Goal: Information Seeking & Learning: Learn about a topic

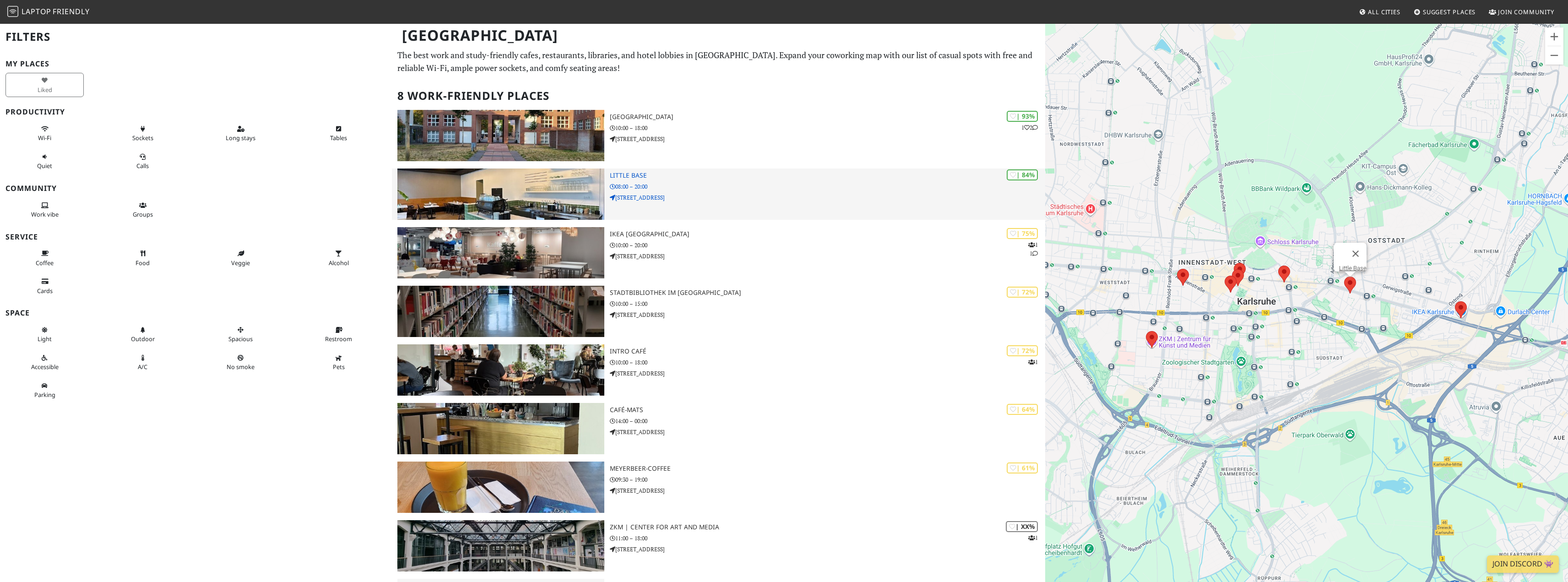
click at [505, 193] on img at bounding box center [501, 194] width 207 height 51
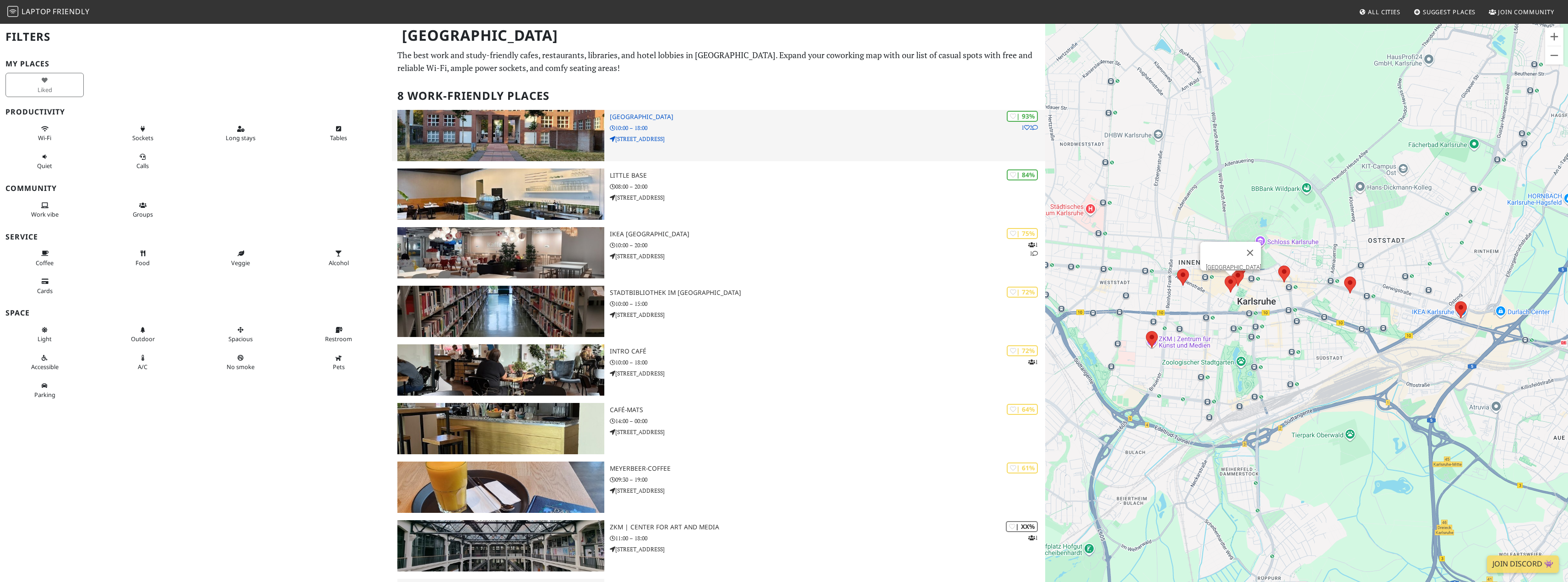
click at [769, 119] on h3 "[GEOGRAPHIC_DATA]" at bounding box center [827, 117] width 435 height 8
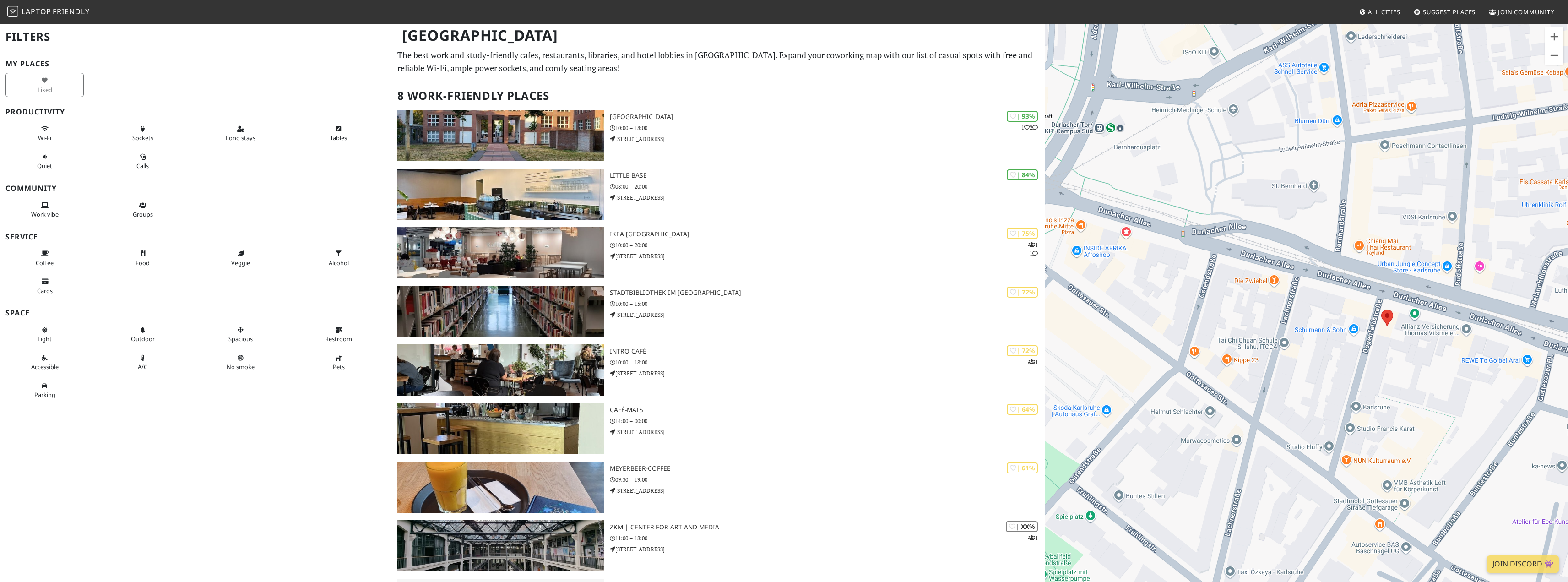
drag, startPoint x: 1350, startPoint y: 253, endPoint x: 1217, endPoint y: 256, distance: 133.0
click at [1217, 256] on div "Gezinmek için ok tuşlarına basın." at bounding box center [1306, 314] width 523 height 582
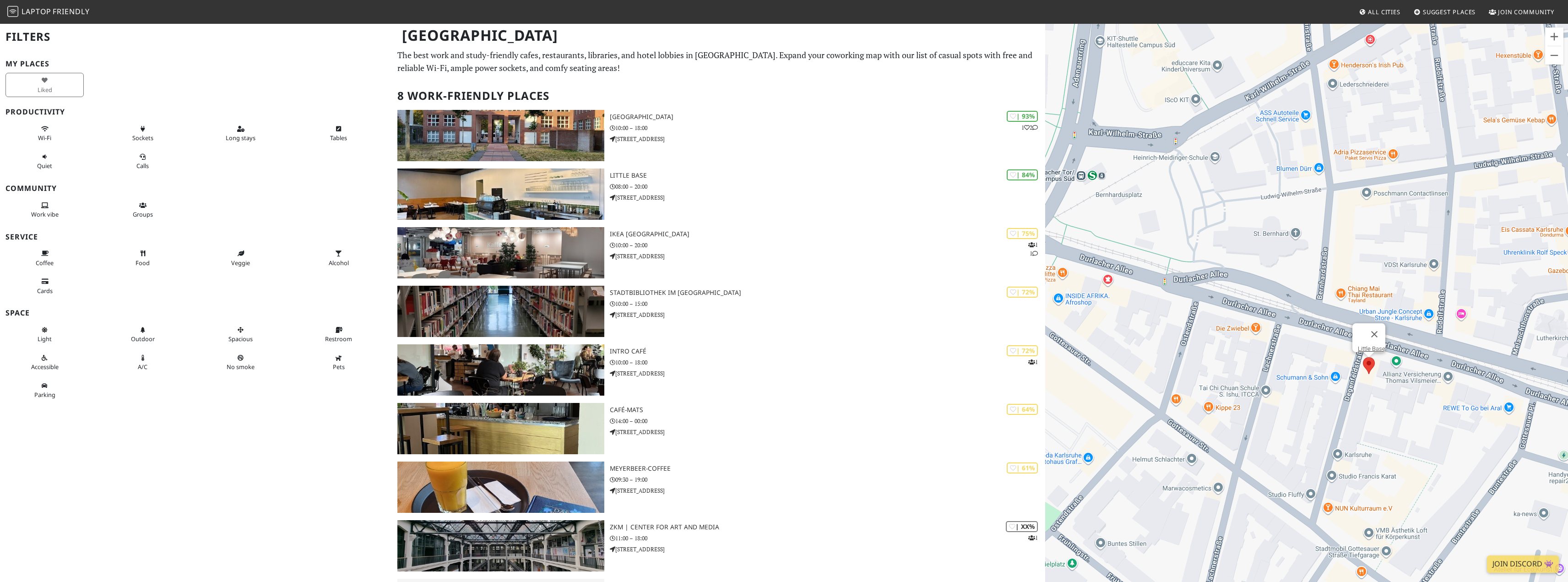
click at [1363, 357] on area at bounding box center [1363, 357] width 0 height 0
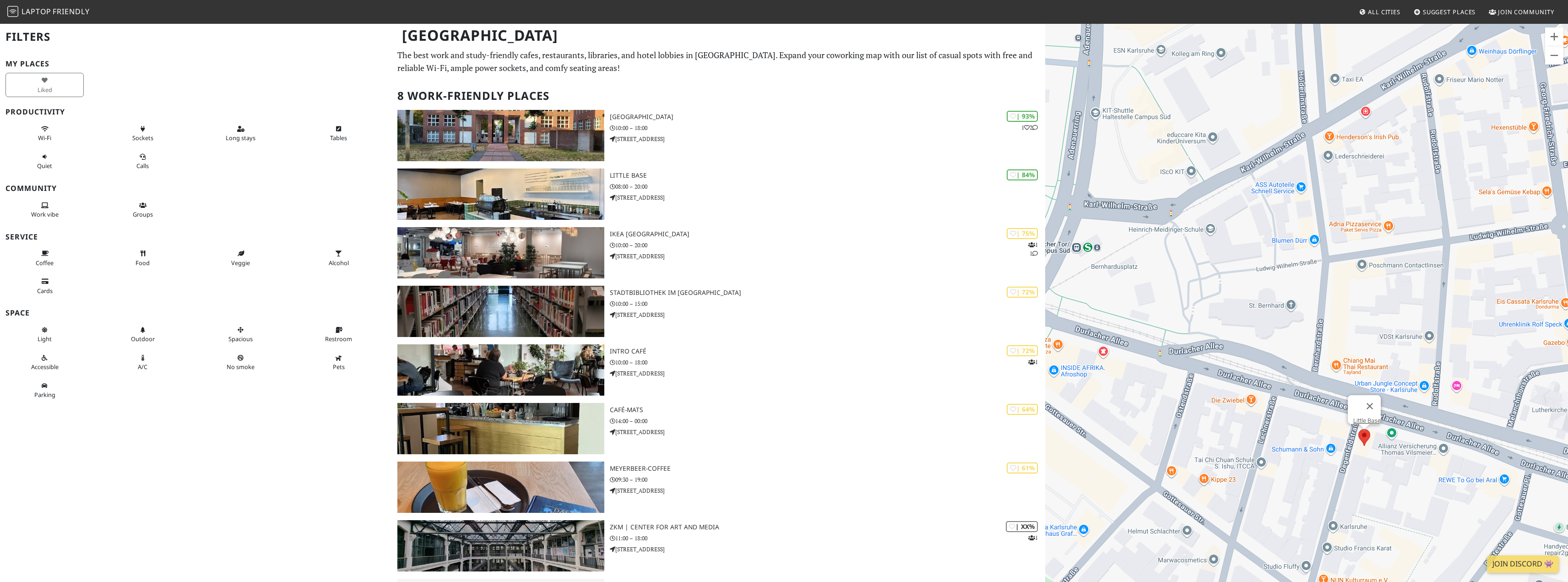
drag, startPoint x: 1384, startPoint y: 378, endPoint x: 1420, endPoint y: 448, distance: 78.7
click at [1420, 448] on div "Gezinmek için ok tuşlarına basın. Little Base" at bounding box center [1306, 314] width 523 height 582
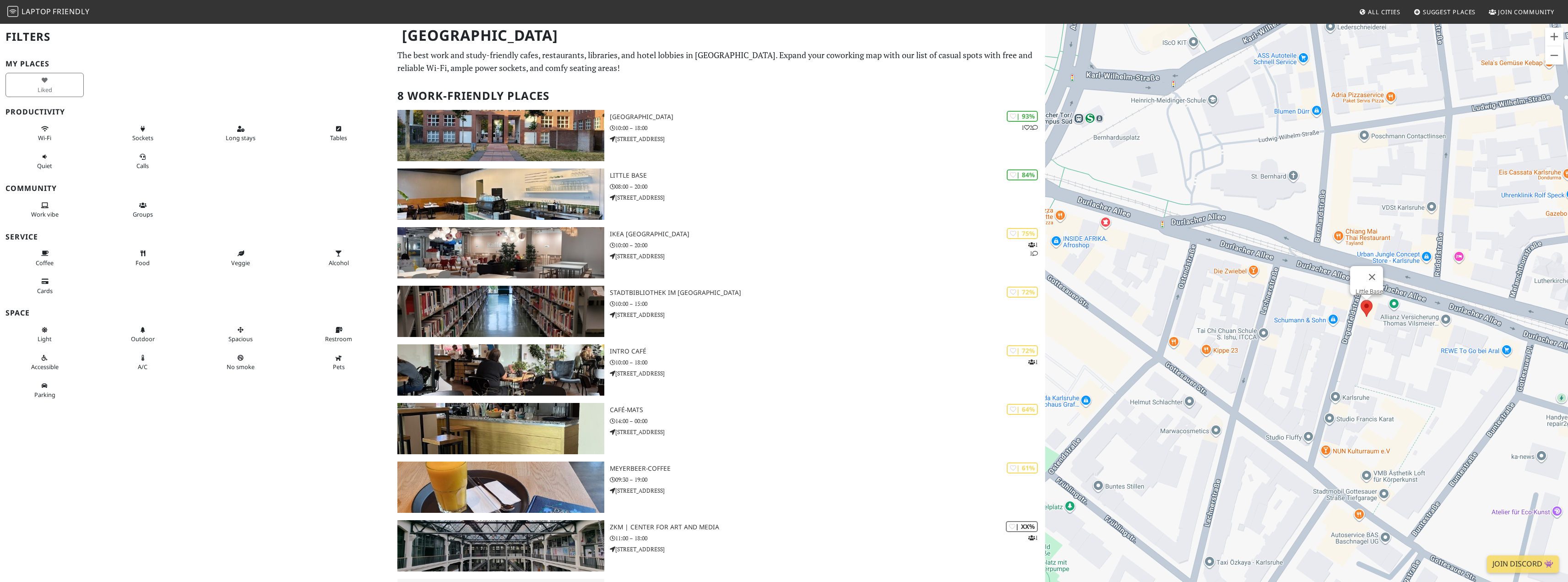
drag, startPoint x: 1309, startPoint y: 387, endPoint x: 1311, endPoint y: 314, distance: 73.0
click at [1311, 314] on div "Gezinmek için ok tuşlarına basın. Little Base" at bounding box center [1306, 314] width 523 height 582
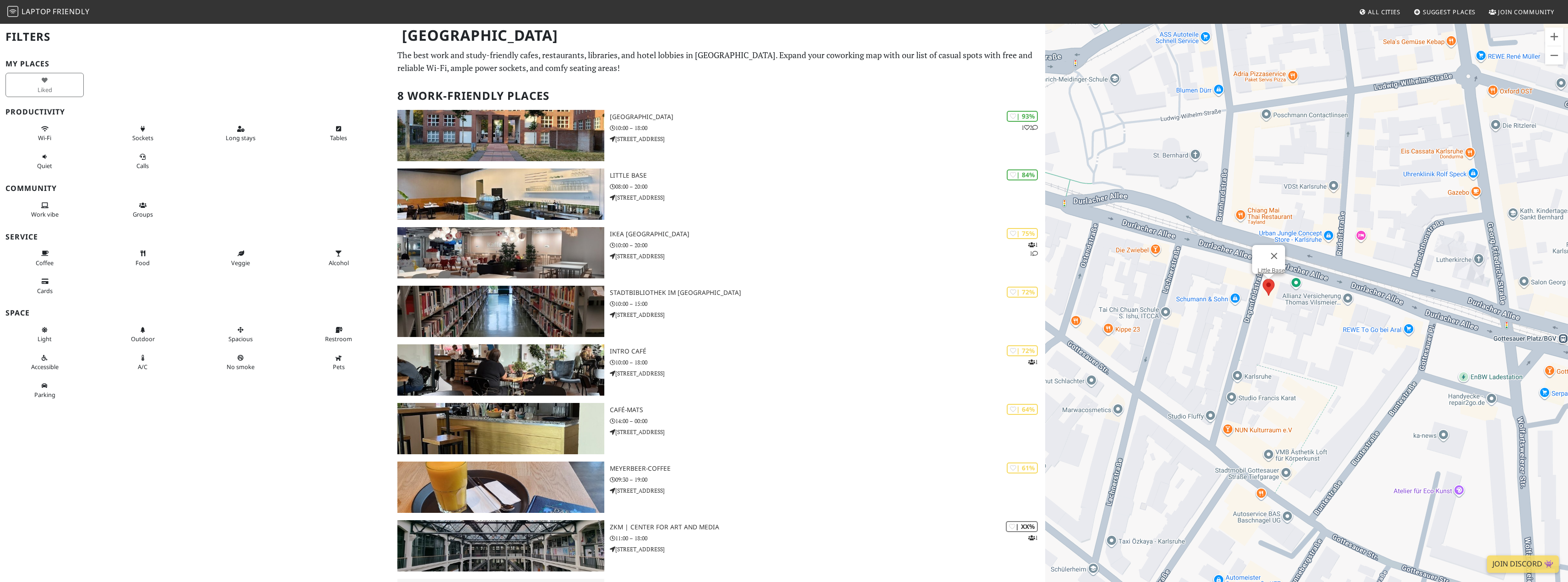
drag, startPoint x: 1314, startPoint y: 231, endPoint x: 1334, endPoint y: 230, distance: 20.0
click at [1334, 230] on div "Gezinmek için ok tuşlarına basın. Little Base" at bounding box center [1306, 314] width 523 height 582
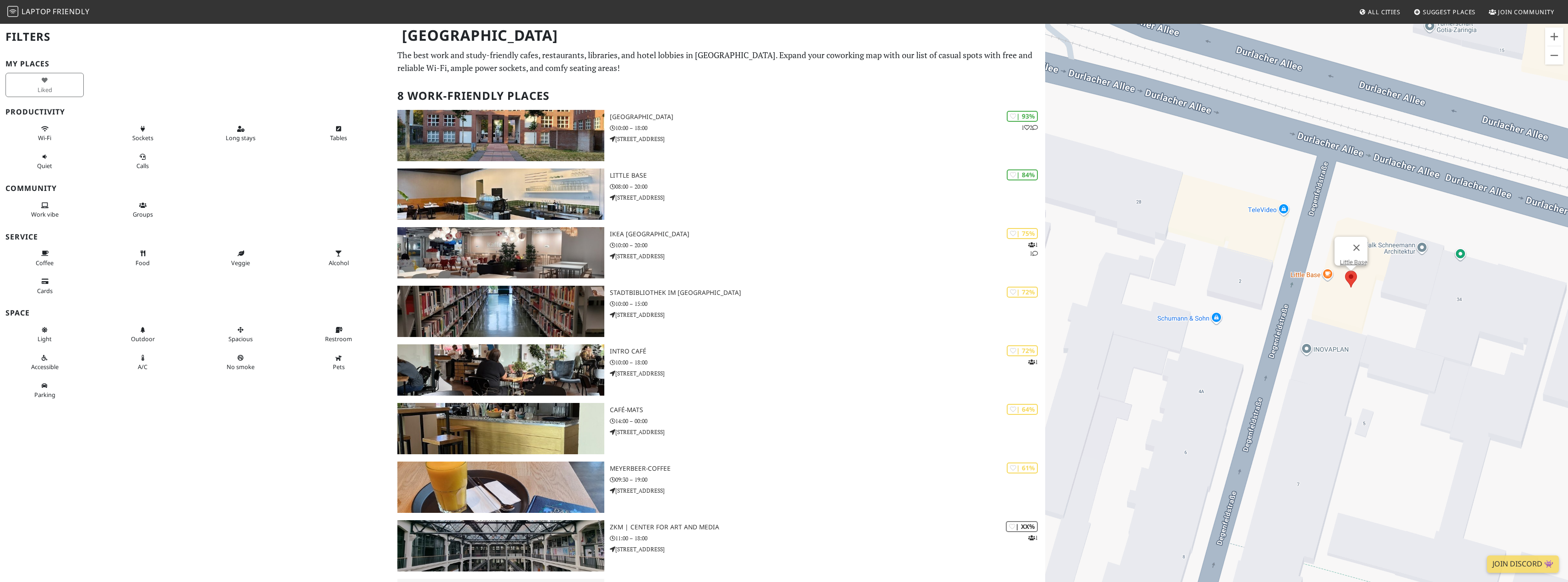
click at [1329, 275] on div "Gezinmek için ok tuşlarına basın. Little Base" at bounding box center [1306, 314] width 523 height 582
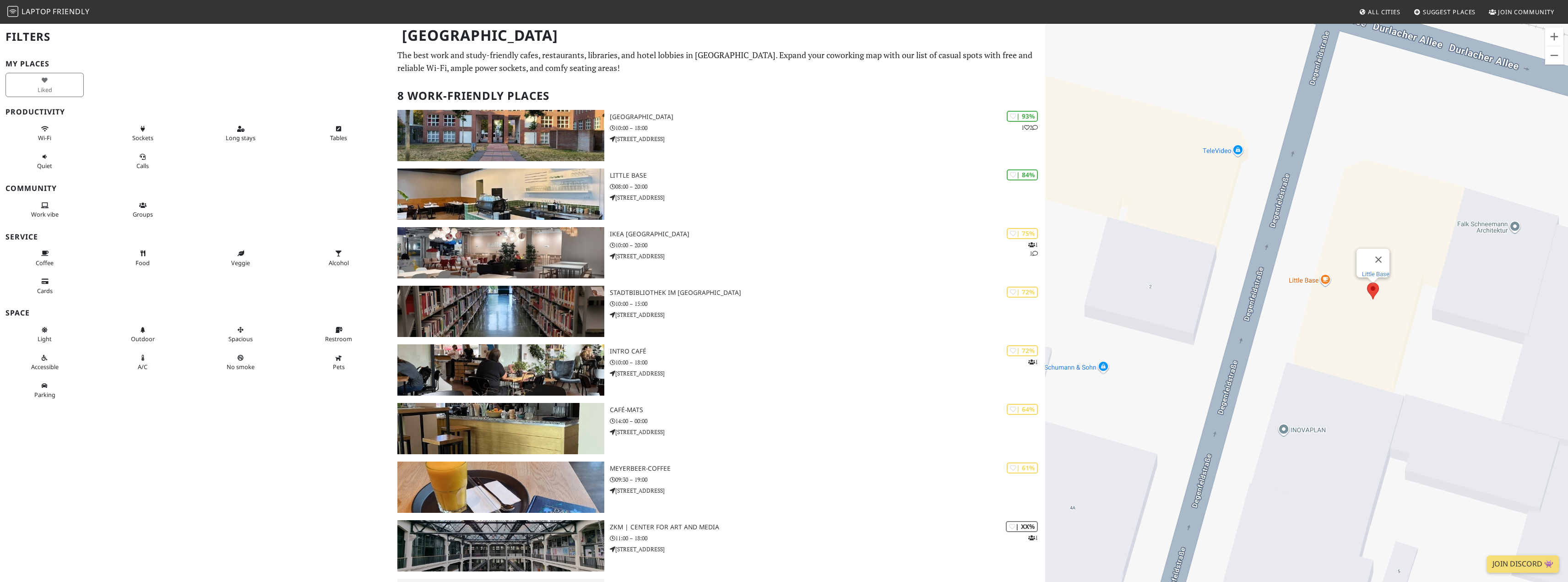
click at [1373, 271] on link "Little Base" at bounding box center [1376, 274] width 27 height 7
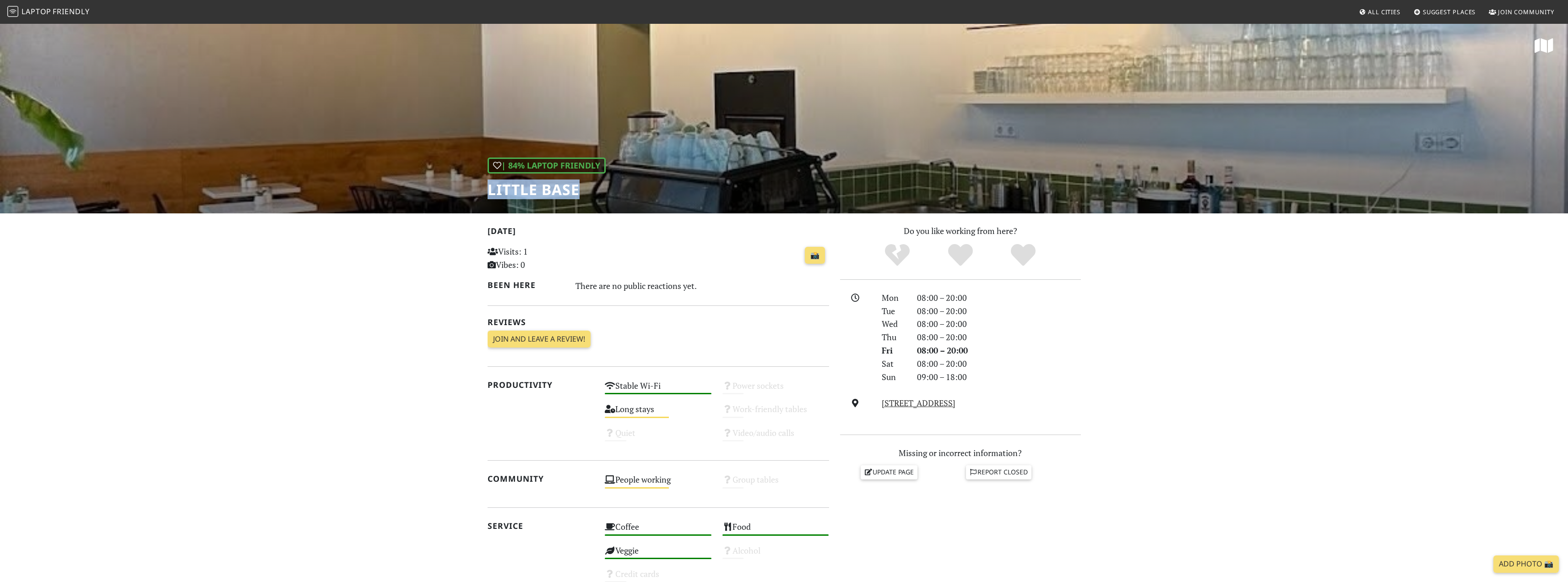
drag, startPoint x: 485, startPoint y: 189, endPoint x: 582, endPoint y: 192, distance: 97.0
click at [653, 194] on div "| 84% Laptop Friendly Little Base" at bounding box center [784, 118] width 1568 height 191
